Goal: Navigation & Orientation: Find specific page/section

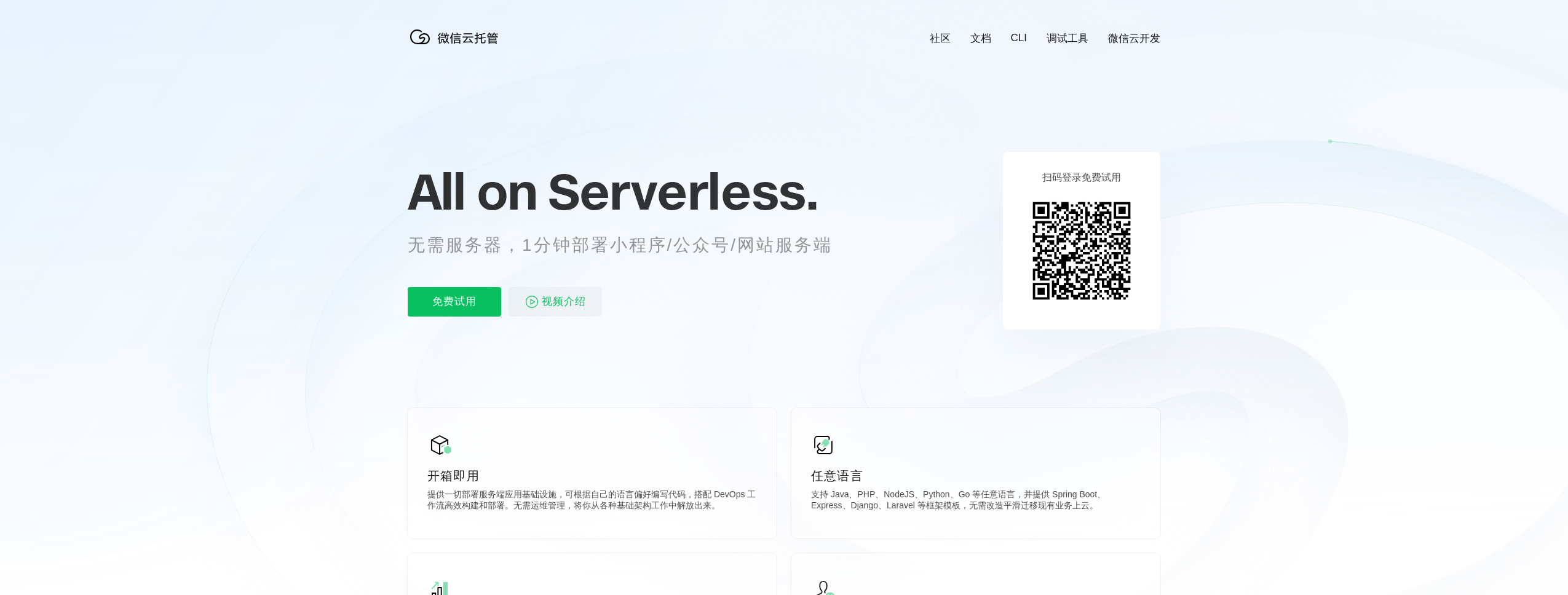
scroll to position [0, 2187]
click at [915, 96] on icon at bounding box center [784, 331] width 1181 height 663
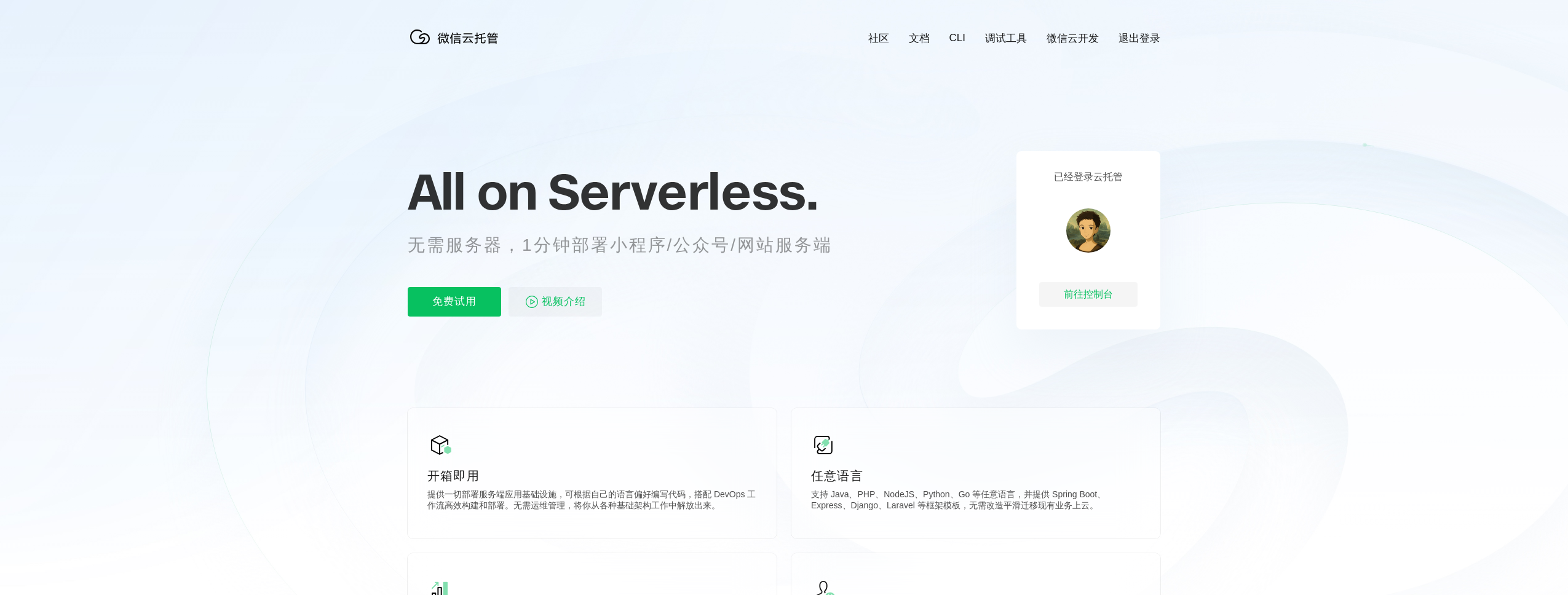
scroll to position [0, 2187]
click at [1115, 309] on div "已经登录云托管 前往控制台" at bounding box center [1089, 241] width 144 height 178
click at [1114, 301] on div "前往控制台" at bounding box center [1088, 295] width 98 height 25
click at [1099, 289] on div "前往控制台" at bounding box center [1088, 295] width 98 height 25
